Goal: Use online tool/utility: Utilize a website feature to perform a specific function

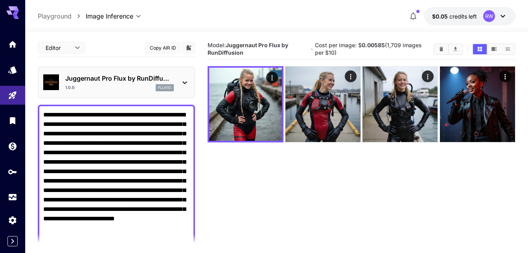
click at [81, 110] on textarea "**********" at bounding box center [116, 181] width 146 height 142
click at [200, 175] on main "**********" at bounding box center [277, 168] width 478 height 259
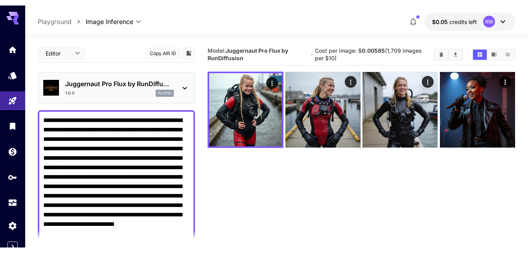
scroll to position [66, 0]
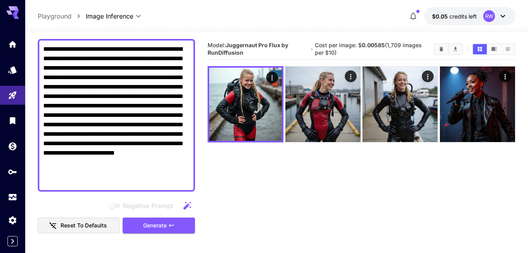
drag, startPoint x: 127, startPoint y: 192, endPoint x: 40, endPoint y: 57, distance: 160.3
click at [43, 57] on textarea "**********" at bounding box center [113, 115] width 140 height 142
drag, startPoint x: 138, startPoint y: 189, endPoint x: 37, endPoint y: 50, distance: 171.8
click at [43, 50] on textarea "**********" at bounding box center [113, 115] width 140 height 142
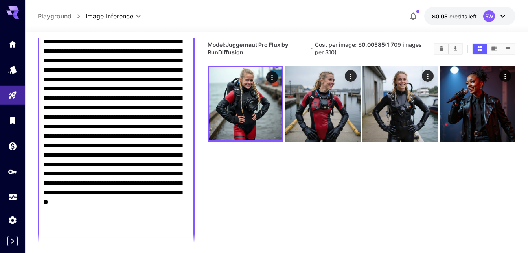
scroll to position [155, 0]
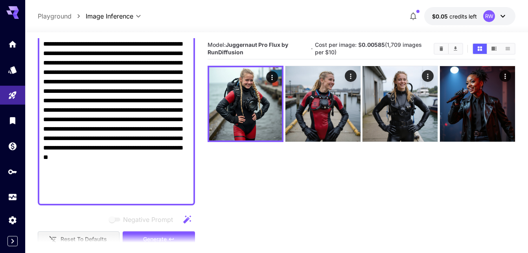
click at [161, 200] on textarea "Negative Prompt" at bounding box center [113, 77] width 140 height 246
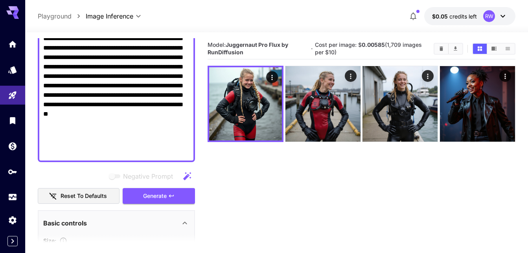
scroll to position [187, 0]
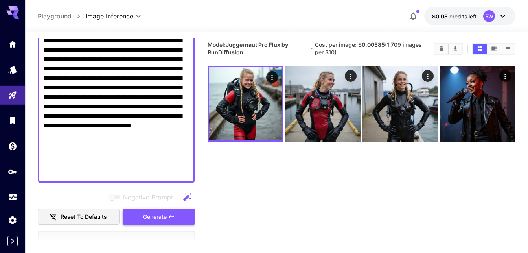
click at [151, 222] on span "Generate" at bounding box center [155, 217] width 24 height 10
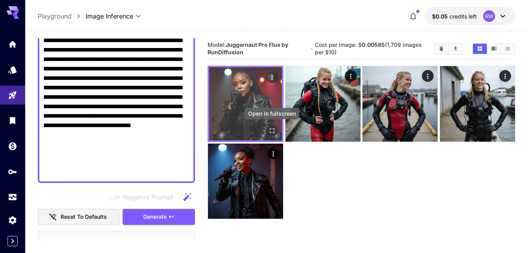
click at [272, 130] on icon "Open in fullscreen" at bounding box center [272, 131] width 8 height 8
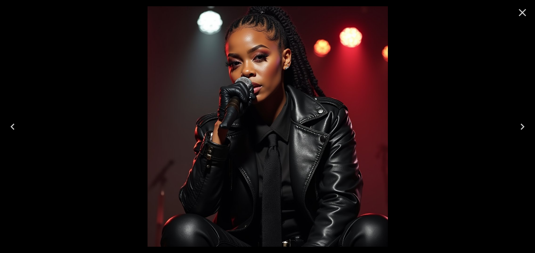
click at [522, 13] on icon "Close" at bounding box center [522, 12] width 7 height 7
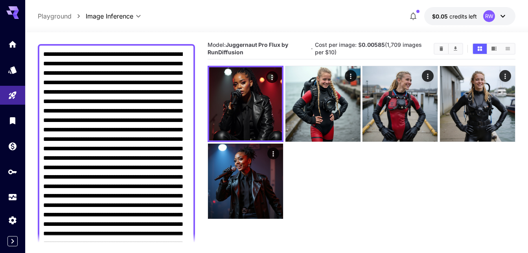
scroll to position [53, 0]
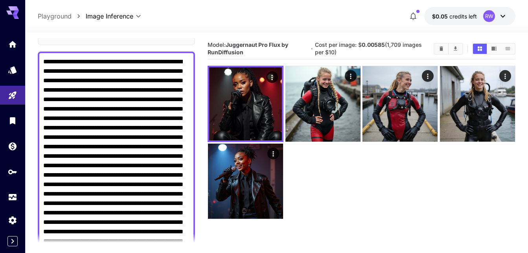
drag, startPoint x: 121, startPoint y: 185, endPoint x: 71, endPoint y: 215, distance: 58.6
click at [71, 215] on textarea "Negative Prompt" at bounding box center [113, 184] width 140 height 255
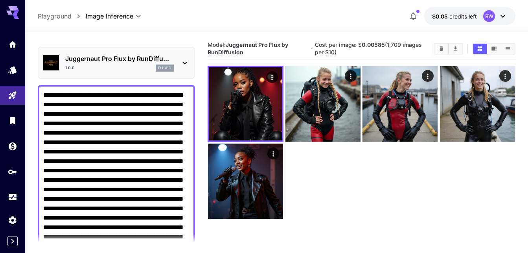
scroll to position [8, 0]
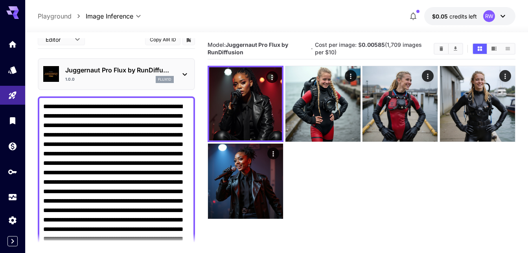
click at [169, 126] on textarea "Negative Prompt" at bounding box center [113, 229] width 140 height 255
paste textarea "**********"
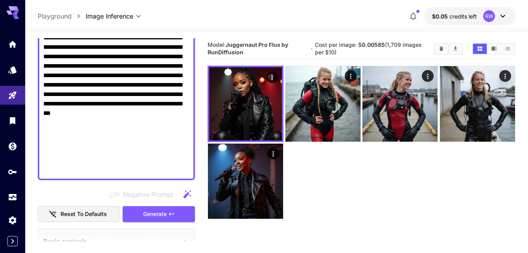
scroll to position [232, 0]
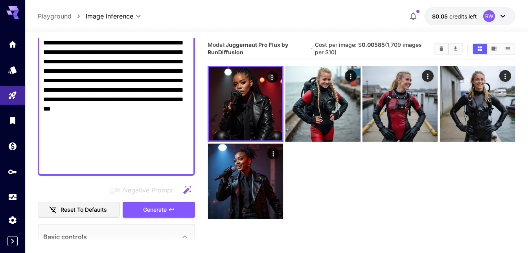
click at [144, 154] on textarea "Negative Prompt" at bounding box center [113, 24] width 140 height 293
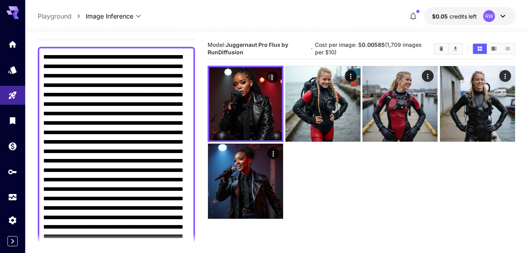
scroll to position [0, 0]
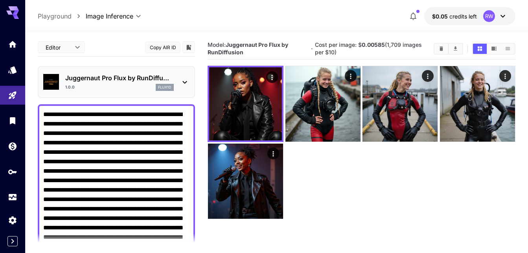
drag, startPoint x: 102, startPoint y: 175, endPoint x: 41, endPoint y: 123, distance: 79.5
click at [43, 123] on textarea "Negative Prompt" at bounding box center [113, 256] width 140 height 293
click at [113, 172] on textarea "Negative Prompt" at bounding box center [113, 256] width 140 height 293
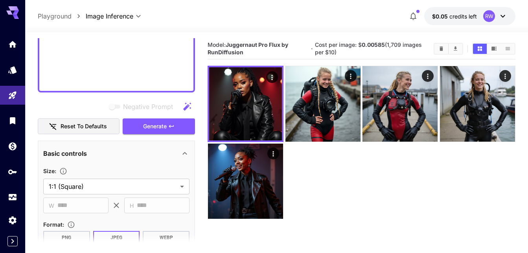
scroll to position [314, 0]
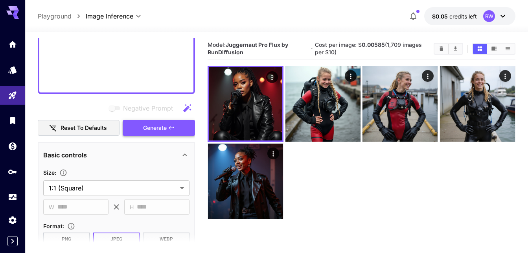
click at [145, 133] on span "Generate" at bounding box center [155, 128] width 24 height 10
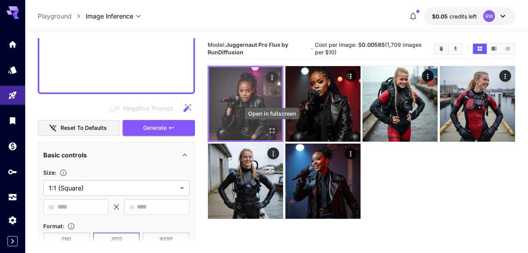
click at [272, 130] on icon "Open in fullscreen" at bounding box center [272, 131] width 8 height 8
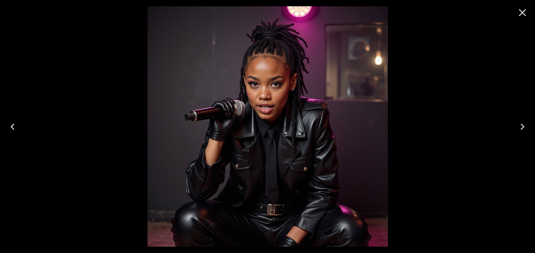
click at [522, 11] on icon "Close" at bounding box center [522, 12] width 13 height 13
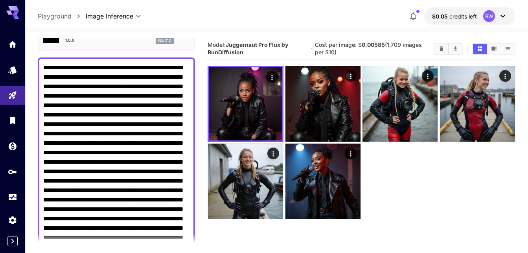
scroll to position [45, 0]
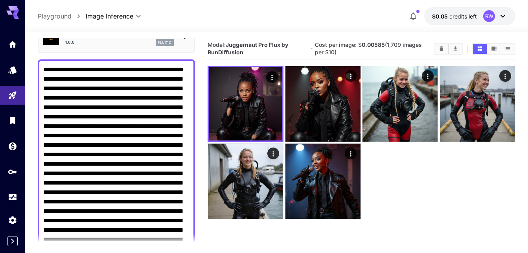
click at [170, 87] on textarea "Negative Prompt" at bounding box center [113, 211] width 140 height 293
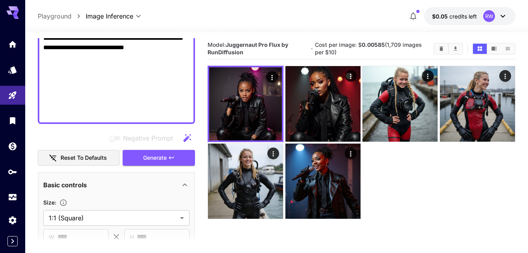
scroll to position [314, 0]
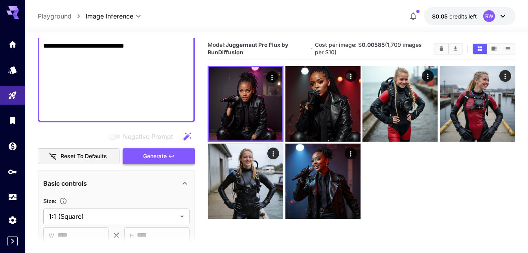
click at [148, 161] on span "Generate" at bounding box center [155, 156] width 24 height 10
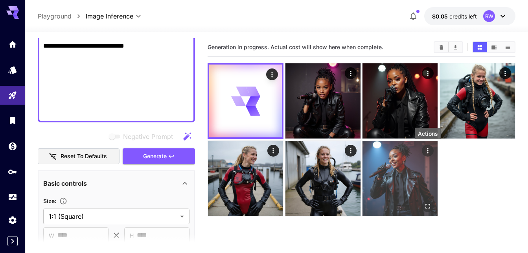
click at [429, 152] on icon "Actions" at bounding box center [428, 151] width 8 height 8
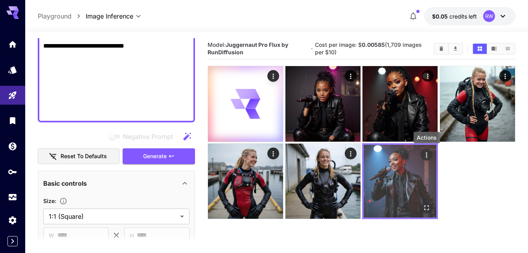
click at [427, 151] on div "Actions" at bounding box center [427, 154] width 8 height 9
click at [427, 153] on icon "Actions" at bounding box center [427, 154] width 1 height 5
click at [427, 155] on icon "Actions" at bounding box center [427, 154] width 1 height 5
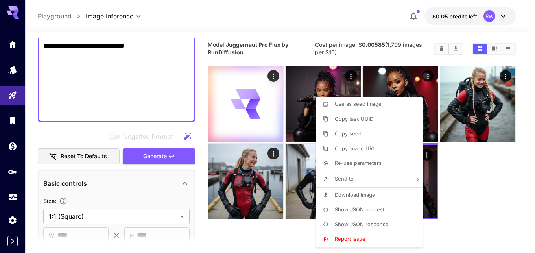
click at [462, 171] on div at bounding box center [267, 126] width 535 height 253
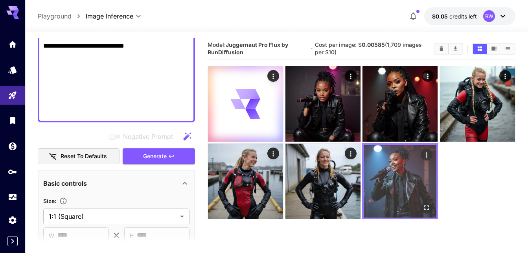
click at [406, 175] on img at bounding box center [400, 181] width 73 height 73
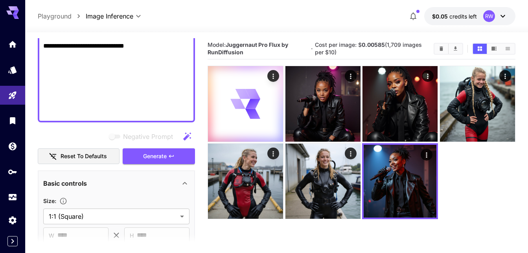
click at [466, 172] on div at bounding box center [362, 142] width 308 height 153
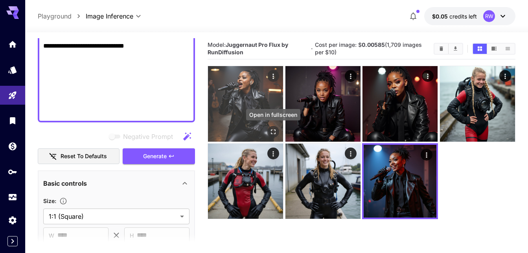
click at [273, 131] on icon "Open in fullscreen" at bounding box center [274, 132] width 8 height 8
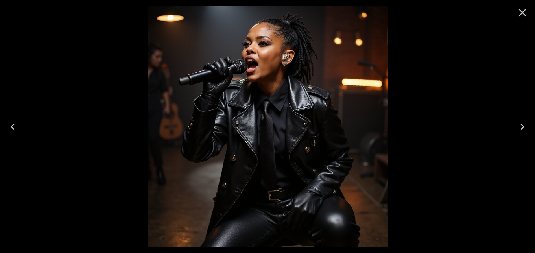
click at [522, 8] on icon "Close" at bounding box center [522, 12] width 13 height 13
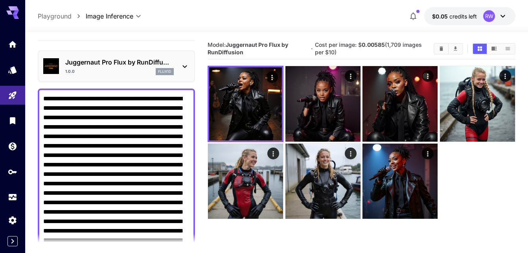
scroll to position [0, 0]
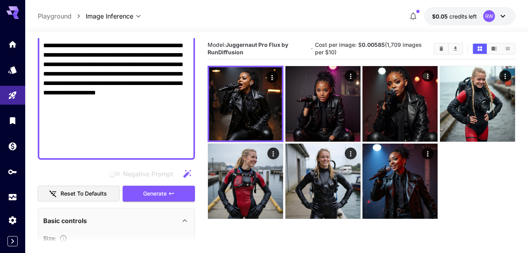
scroll to position [269, 0]
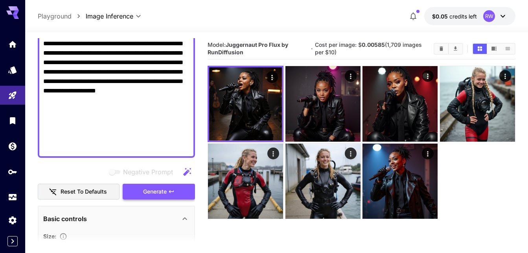
click at [146, 197] on span "Generate" at bounding box center [155, 192] width 24 height 10
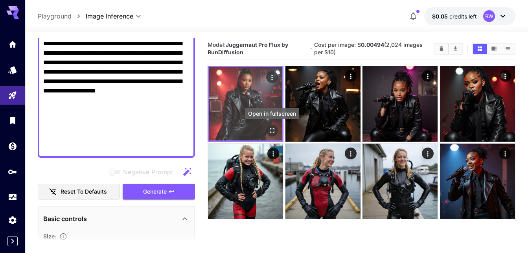
click at [272, 127] on icon "Open in fullscreen" at bounding box center [272, 131] width 8 height 8
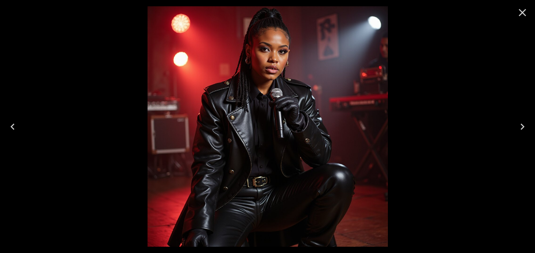
click at [520, 12] on icon "Close" at bounding box center [522, 12] width 13 height 13
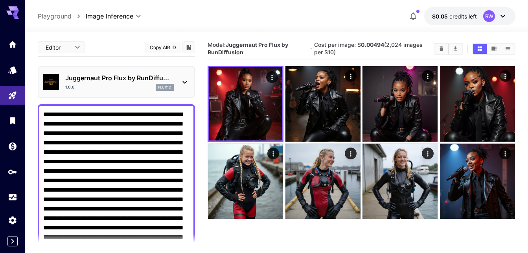
scroll to position [0, 0]
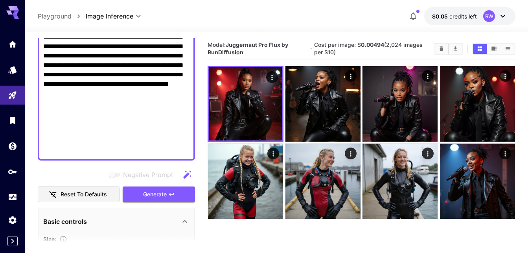
scroll to position [330, 0]
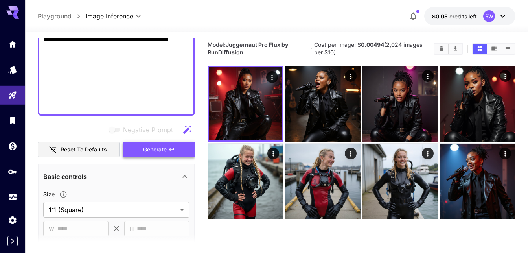
click at [152, 155] on span "Generate" at bounding box center [155, 150] width 24 height 10
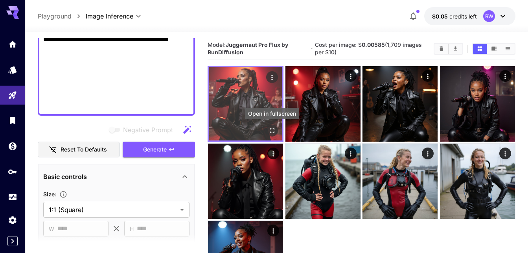
click at [273, 130] on icon "Open in fullscreen" at bounding box center [272, 131] width 8 height 8
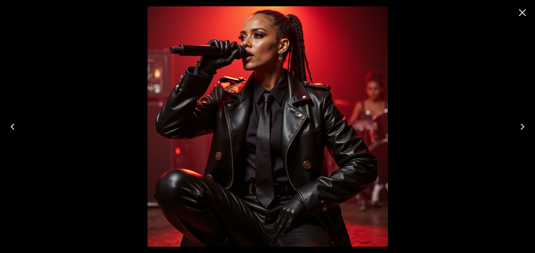
click at [522, 11] on icon "Close" at bounding box center [522, 12] width 13 height 13
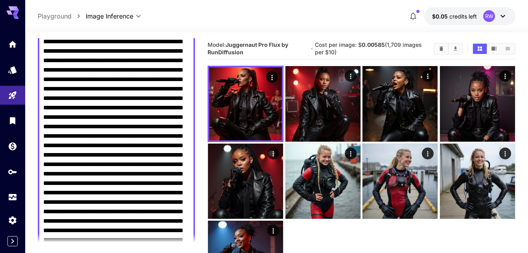
scroll to position [87, 0]
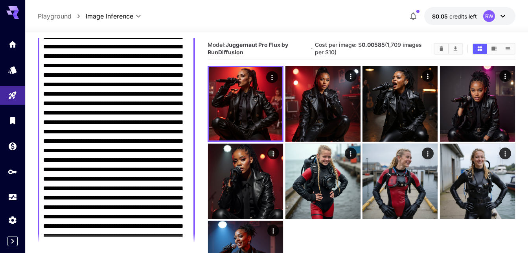
drag, startPoint x: 48, startPoint y: 168, endPoint x: 72, endPoint y: 220, distance: 57.0
click at [72, 220] on textarea "Negative Prompt" at bounding box center [113, 188] width 140 height 331
click at [170, 169] on textarea "Negative Prompt" at bounding box center [113, 164] width 140 height 283
click at [58, 111] on textarea "Negative Prompt" at bounding box center [113, 160] width 140 height 274
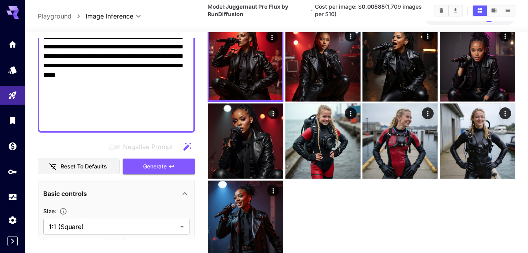
scroll to position [266, 0]
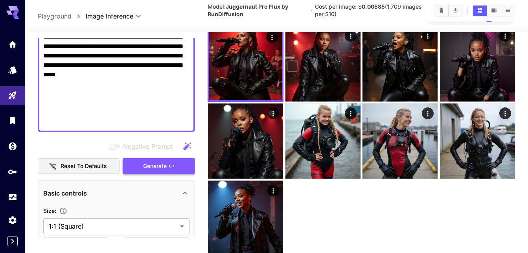
click at [150, 171] on span "Generate" at bounding box center [155, 166] width 24 height 10
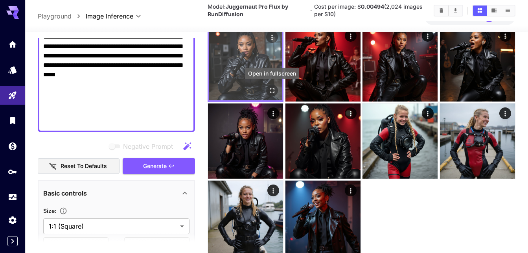
click at [273, 89] on icon "Open in fullscreen" at bounding box center [272, 91] width 8 height 8
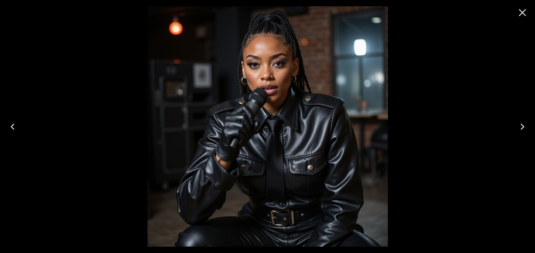
click at [521, 12] on icon "Close" at bounding box center [522, 12] width 13 height 13
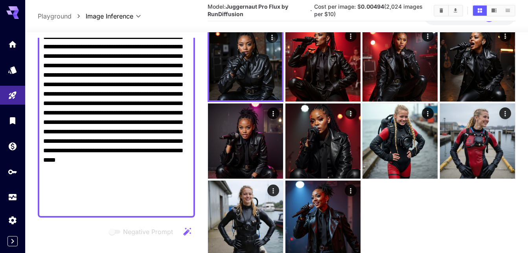
scroll to position [176, 0]
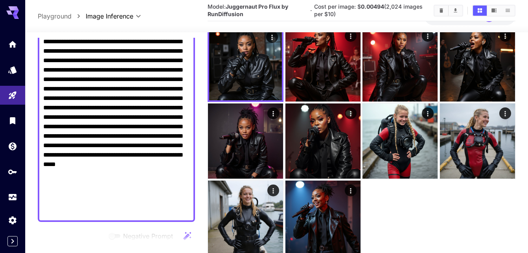
click at [118, 107] on textarea "Negative Prompt" at bounding box center [113, 74] width 140 height 283
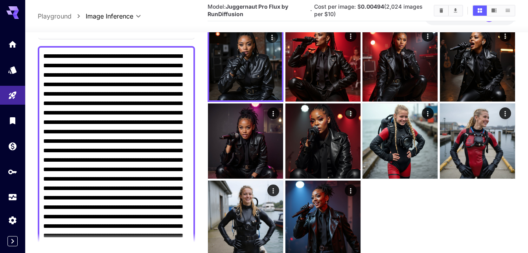
scroll to position [42, 0]
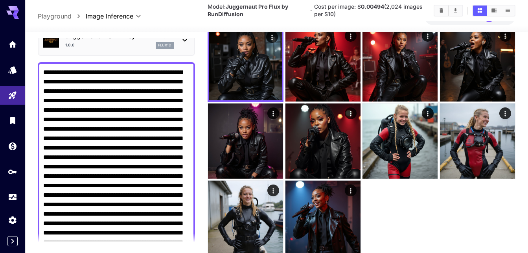
click at [94, 175] on textarea "Negative Prompt" at bounding box center [113, 214] width 140 height 293
click at [92, 177] on textarea "Negative Prompt" at bounding box center [113, 214] width 140 height 293
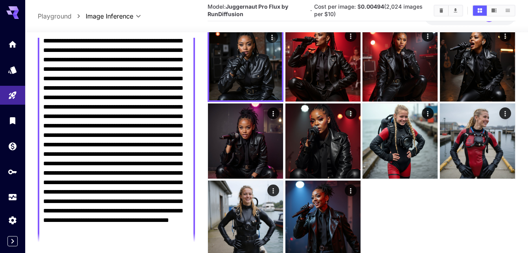
scroll to position [131, 0]
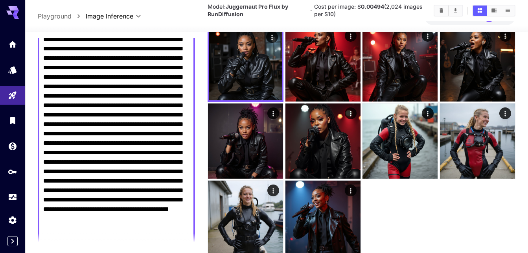
click at [68, 211] on textarea "Negative Prompt" at bounding box center [113, 124] width 140 height 293
click at [141, 219] on textarea "Negative Prompt" at bounding box center [113, 124] width 140 height 293
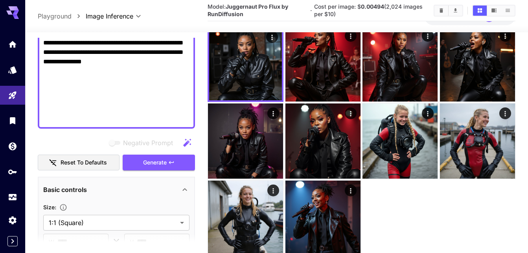
scroll to position [284, 0]
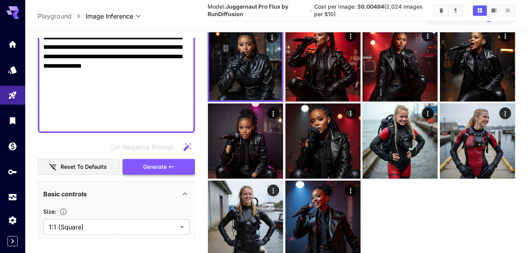
click at [147, 172] on span "Generate" at bounding box center [155, 167] width 24 height 10
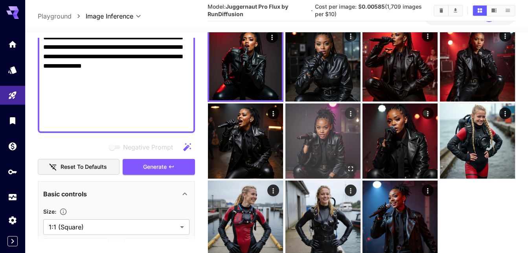
scroll to position [0, 0]
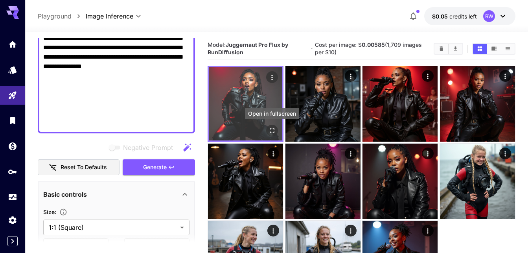
click at [271, 128] on icon "Open in fullscreen" at bounding box center [272, 131] width 8 height 8
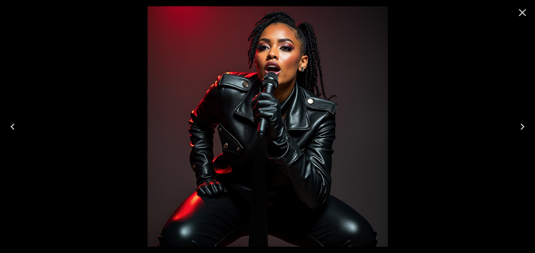
click at [520, 13] on icon "Close" at bounding box center [522, 12] width 13 height 13
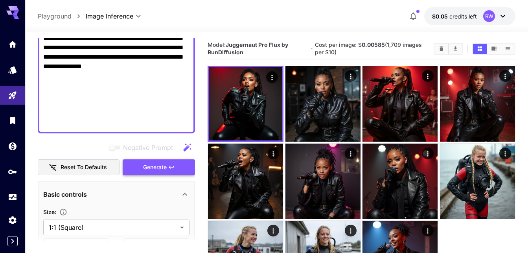
click at [152, 172] on span "Generate" at bounding box center [155, 168] width 24 height 10
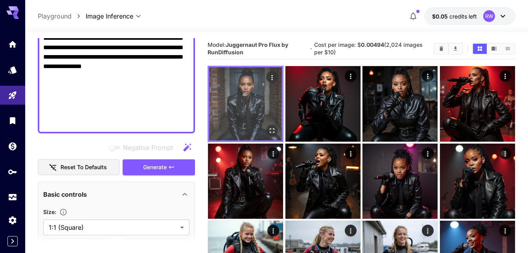
click at [272, 127] on icon "Open in fullscreen" at bounding box center [272, 131] width 8 height 8
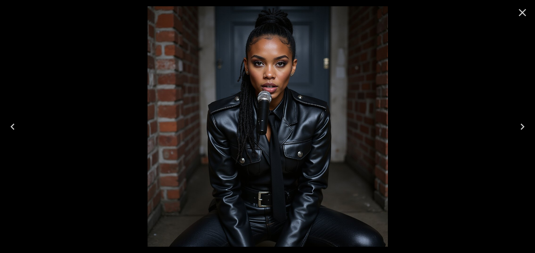
click at [522, 12] on icon "Close" at bounding box center [522, 12] width 7 height 7
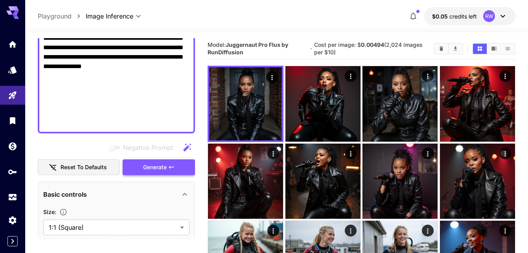
click at [153, 172] on span "Generate" at bounding box center [155, 168] width 24 height 10
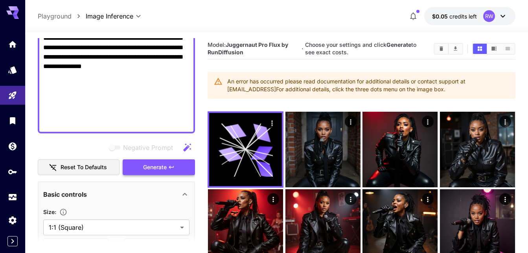
click at [328, 98] on div "An error has occurred please read documentation for additional details or conta…" at bounding box center [362, 85] width 308 height 27
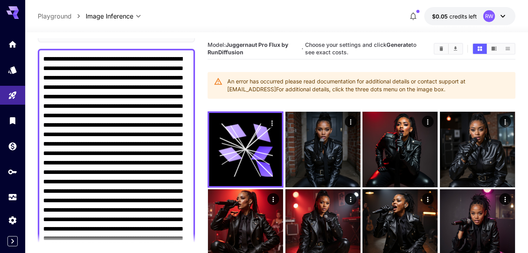
scroll to position [0, 0]
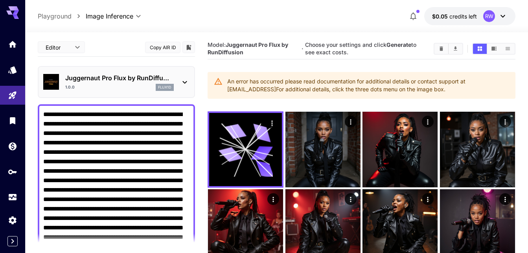
drag, startPoint x: 106, startPoint y: 135, endPoint x: 44, endPoint y: 124, distance: 62.3
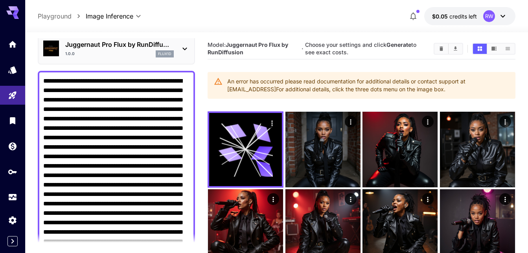
scroll to position [45, 0]
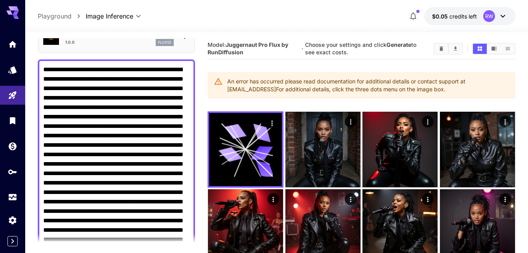
drag, startPoint x: 67, startPoint y: 89, endPoint x: 72, endPoint y: 93, distance: 6.4
click at [72, 93] on textarea "Negative Prompt" at bounding box center [113, 211] width 140 height 293
click at [71, 94] on textarea "Negative Prompt" at bounding box center [113, 211] width 140 height 293
click at [43, 78] on textarea "Negative Prompt" at bounding box center [113, 211] width 140 height 293
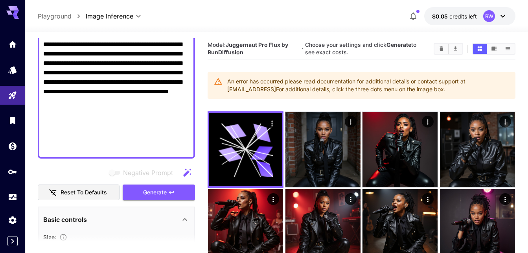
scroll to position [251, 0]
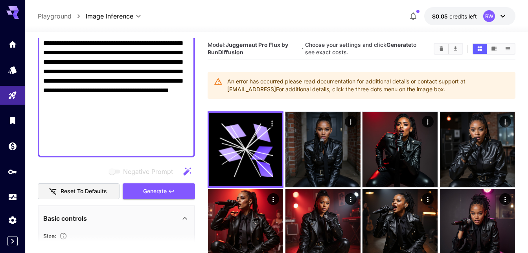
drag, startPoint x: 43, startPoint y: 78, endPoint x: 148, endPoint y: 155, distance: 129.8
click at [148, 152] on textarea "Negative Prompt" at bounding box center [113, 5] width 140 height 293
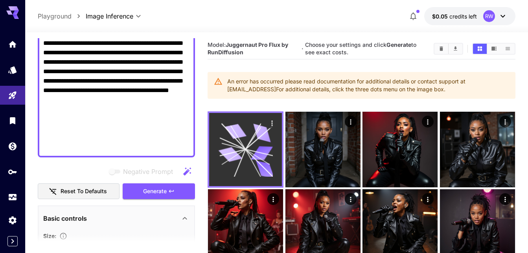
type textarea "**********"
click at [248, 145] on icon at bounding box center [245, 149] width 55 height 55
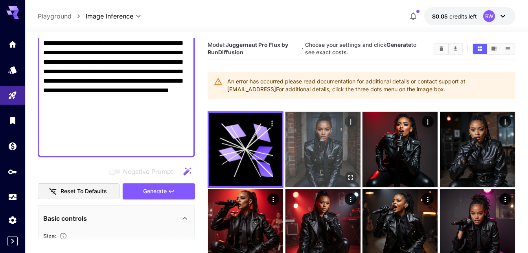
click at [315, 148] on img at bounding box center [323, 149] width 75 height 75
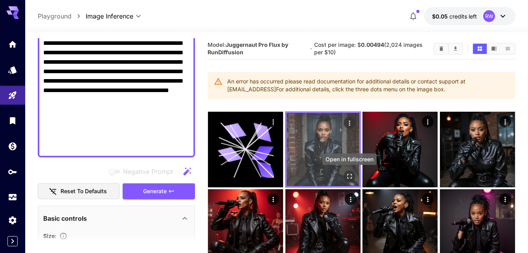
click at [350, 174] on icon "Open in fullscreen" at bounding box center [350, 176] width 8 height 8
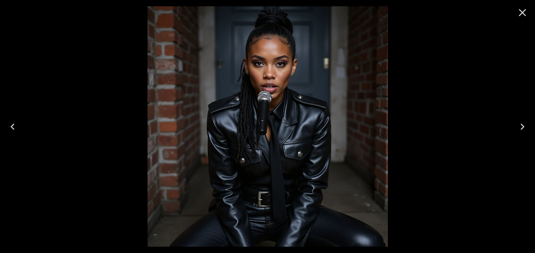
click at [520, 11] on icon "Close" at bounding box center [522, 12] width 13 height 13
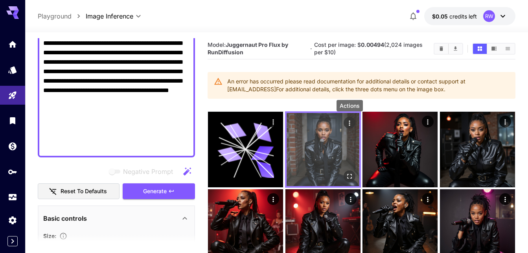
click at [349, 123] on icon "Actions" at bounding box center [350, 123] width 8 height 8
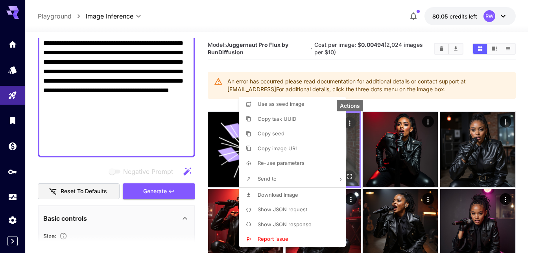
click at [349, 123] on div at bounding box center [267, 126] width 535 height 253
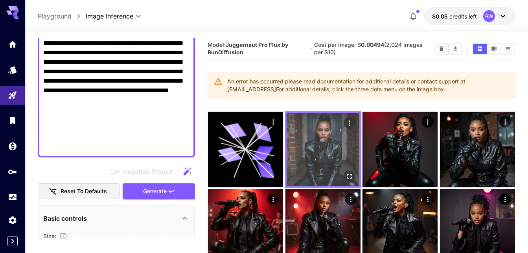
click at [323, 144] on img at bounding box center [323, 149] width 73 height 73
click at [322, 146] on img at bounding box center [323, 149] width 73 height 73
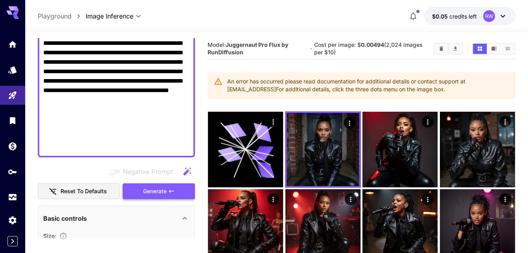
click at [151, 196] on span "Generate" at bounding box center [155, 192] width 24 height 10
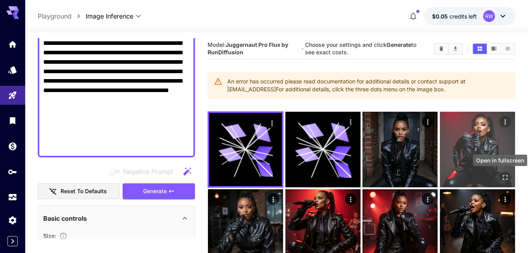
click at [505, 176] on icon "Open in fullscreen" at bounding box center [506, 178] width 8 height 8
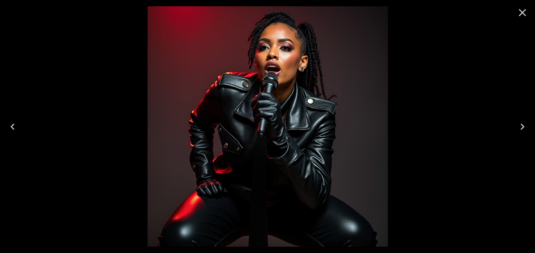
click at [520, 9] on icon "Close" at bounding box center [522, 12] width 13 height 13
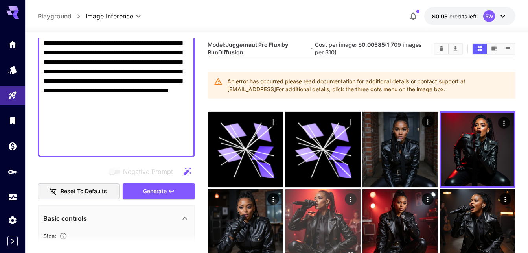
scroll to position [81, 0]
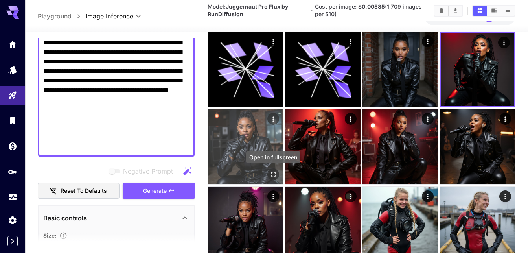
click at [274, 173] on icon "Open in fullscreen" at bounding box center [274, 174] width 8 height 8
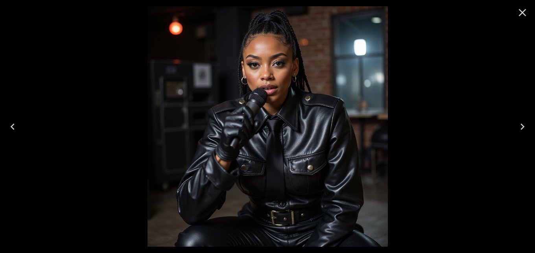
click at [521, 10] on icon "Close" at bounding box center [522, 12] width 13 height 13
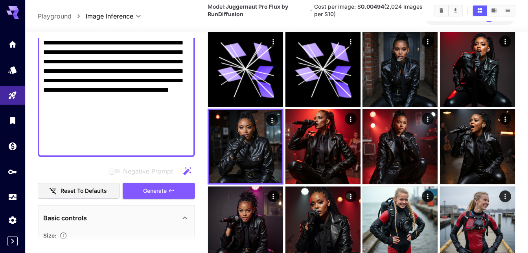
click at [201, 83] on main "**********" at bounding box center [277, 152] width 478 height 388
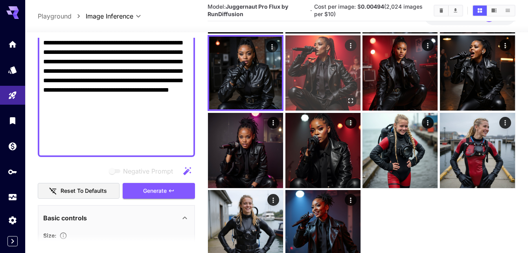
scroll to position [161, 0]
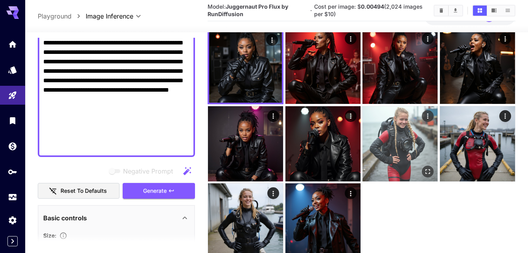
click at [408, 138] on img at bounding box center [400, 143] width 75 height 75
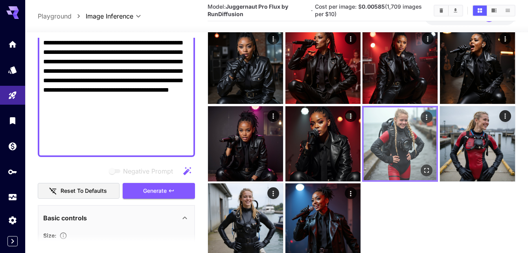
click at [408, 138] on img at bounding box center [400, 143] width 73 height 73
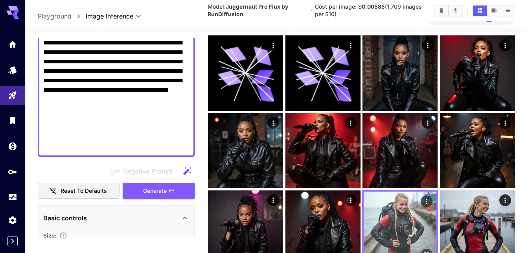
scroll to position [70, 0]
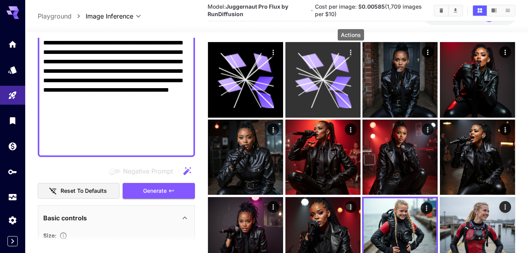
click at [349, 52] on icon "Actions" at bounding box center [351, 52] width 8 height 8
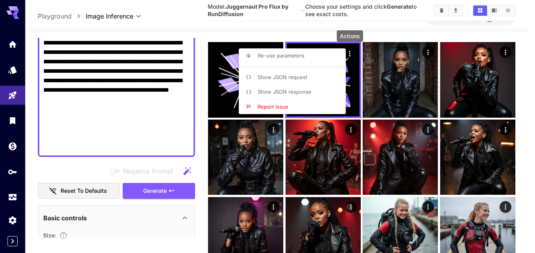
click at [393, 35] on div at bounding box center [267, 126] width 535 height 253
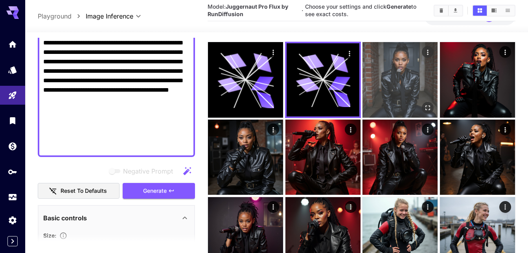
click at [403, 70] on img at bounding box center [400, 79] width 75 height 75
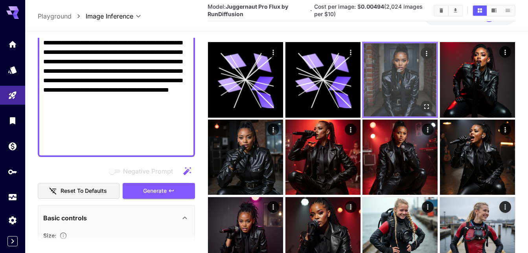
click at [403, 70] on img at bounding box center [400, 79] width 73 height 73
